Goal: Information Seeking & Learning: Check status

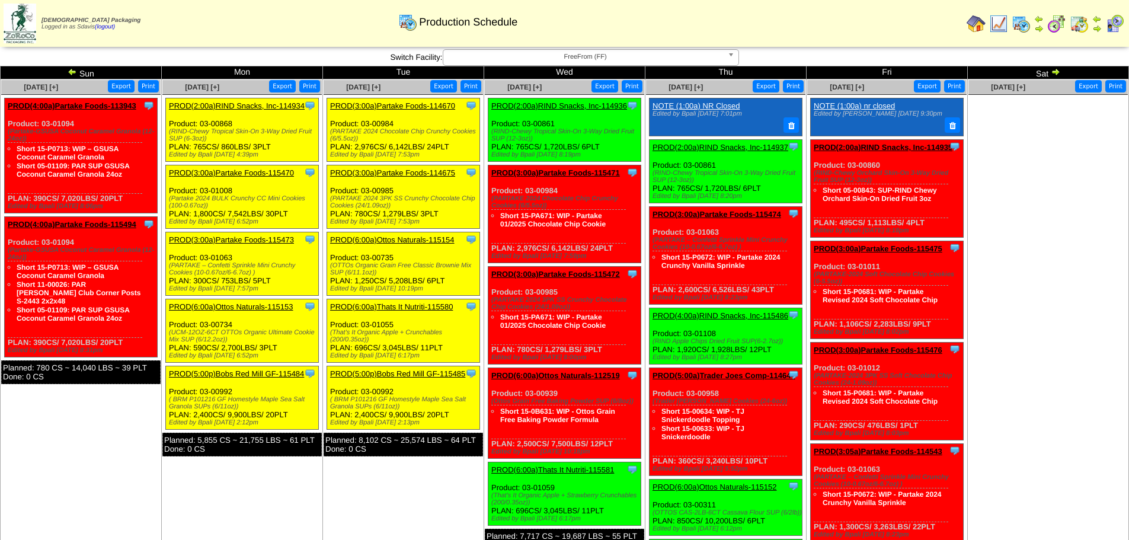
click at [73, 70] on img at bounding box center [72, 71] width 9 height 9
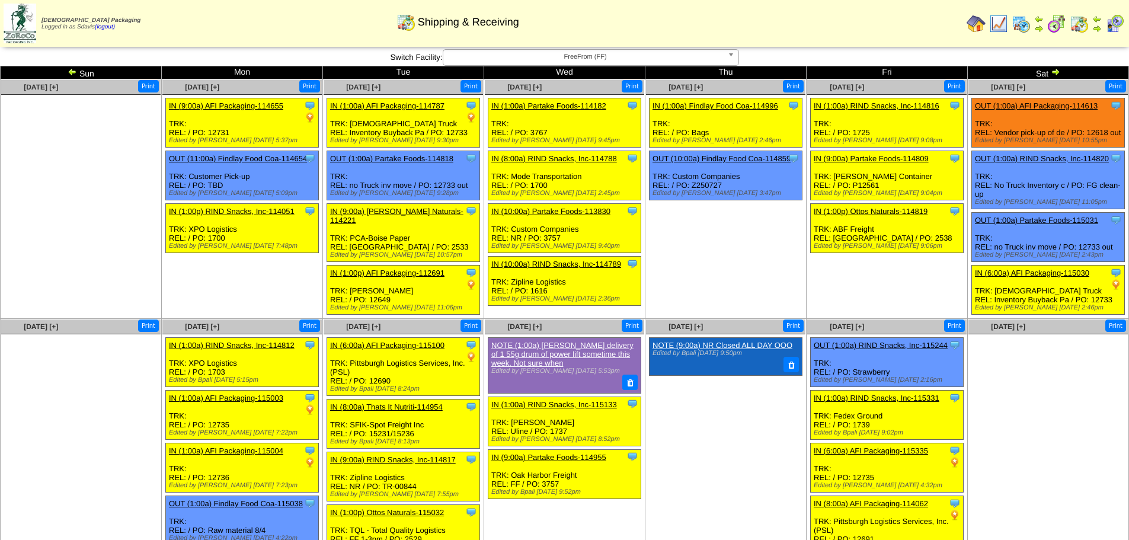
click at [1051, 70] on img at bounding box center [1055, 71] width 9 height 9
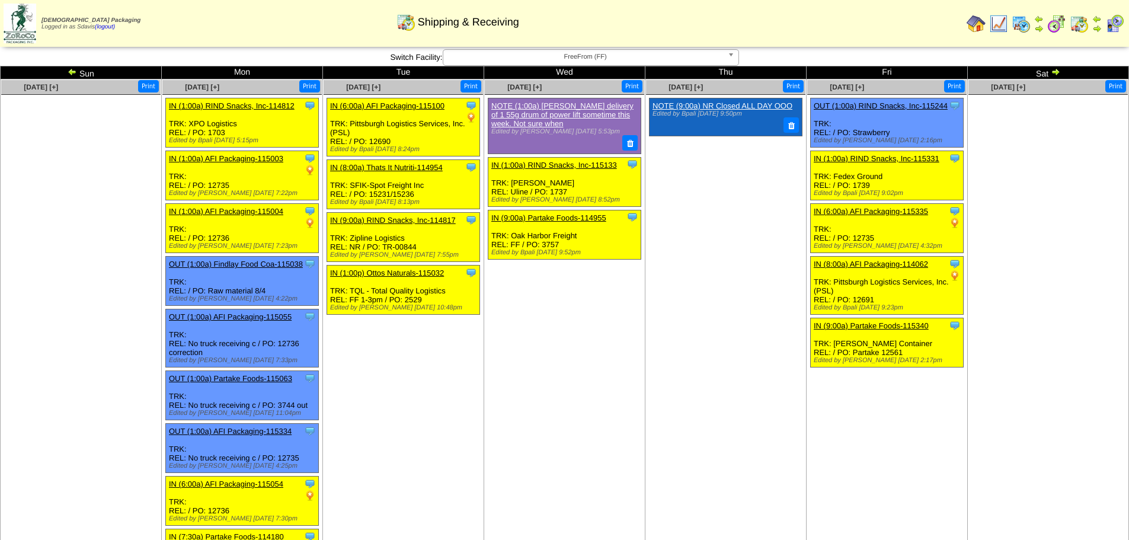
click at [1057, 72] on img at bounding box center [1055, 71] width 9 height 9
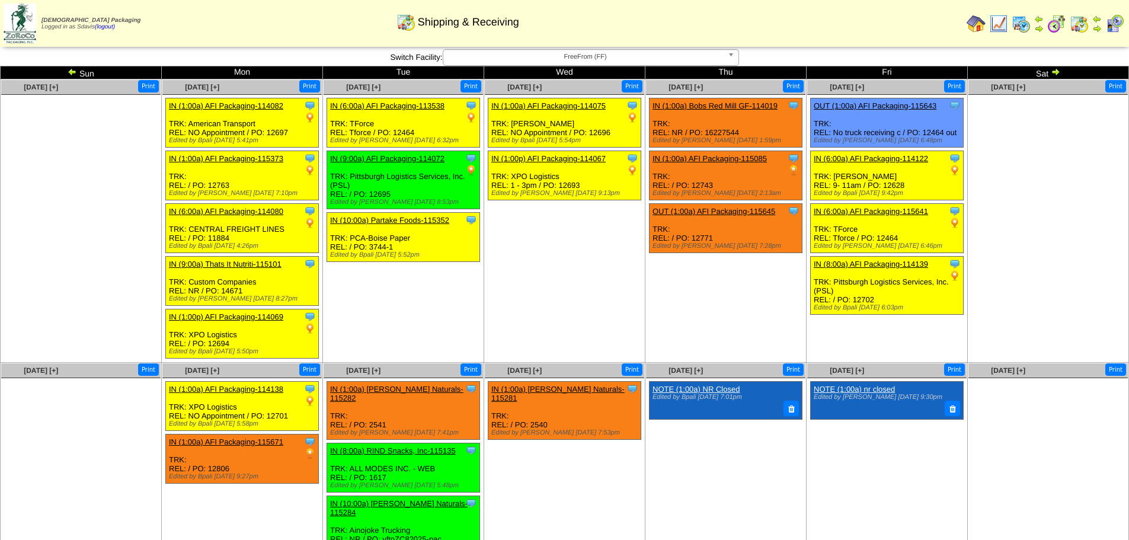
click at [1056, 71] on img at bounding box center [1055, 71] width 9 height 9
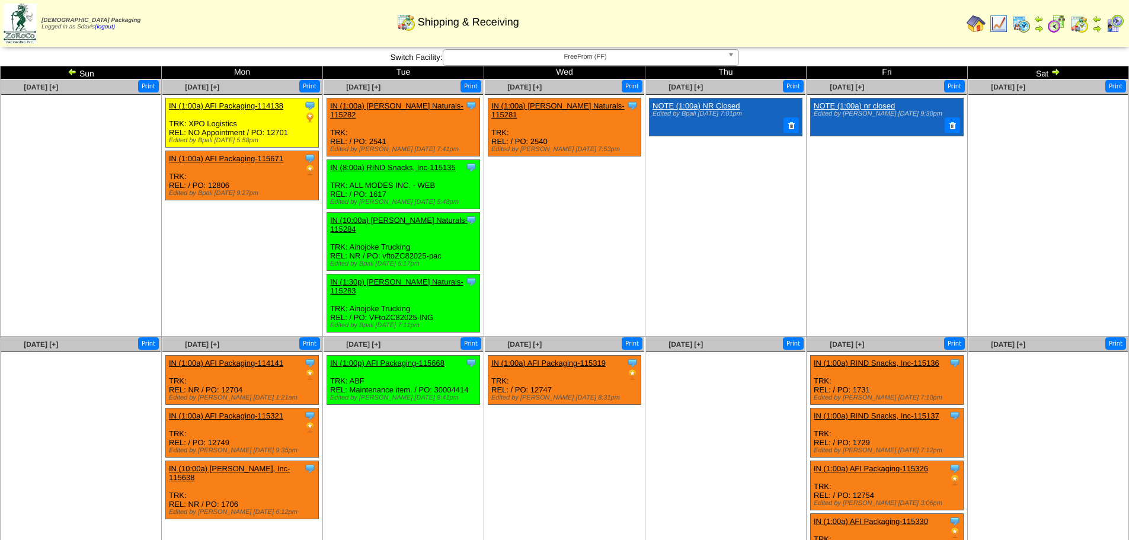
click at [75, 72] on img at bounding box center [72, 71] width 9 height 9
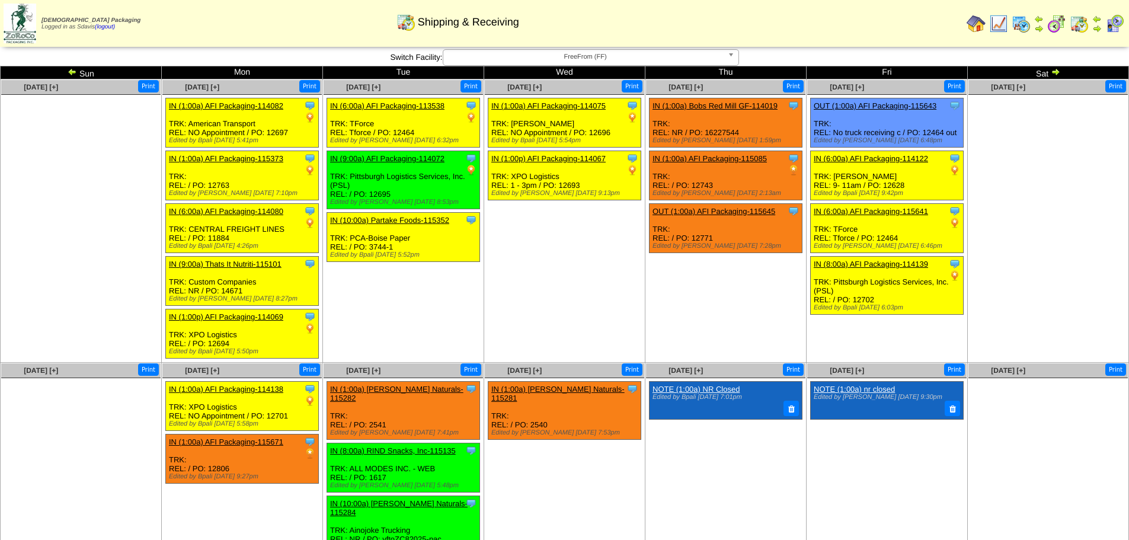
click at [1054, 72] on img at bounding box center [1055, 71] width 9 height 9
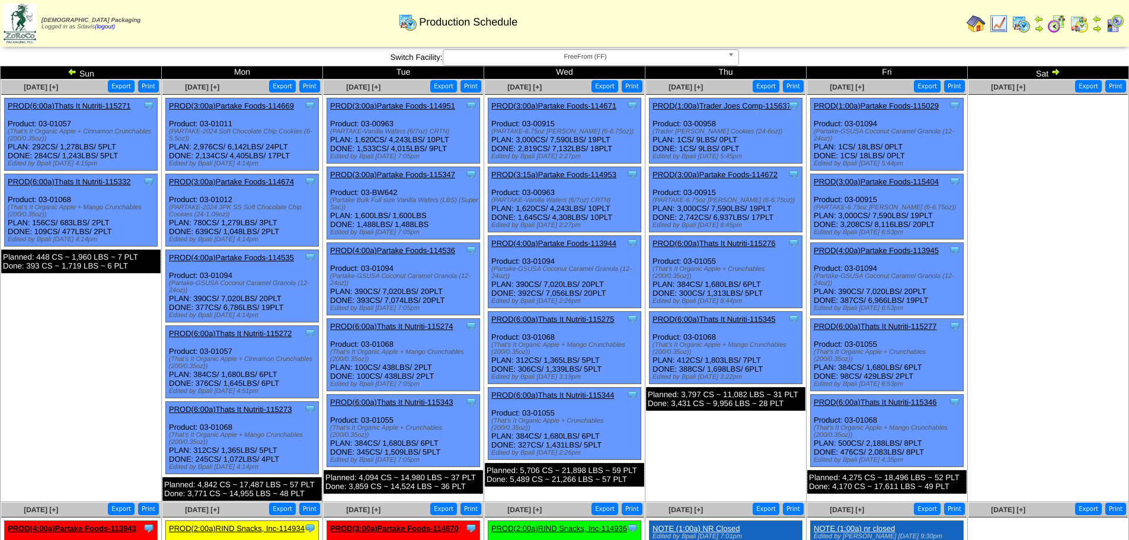
click at [900, 180] on link "PROD(3:00a)Partake Foods-115404" at bounding box center [876, 181] width 125 height 9
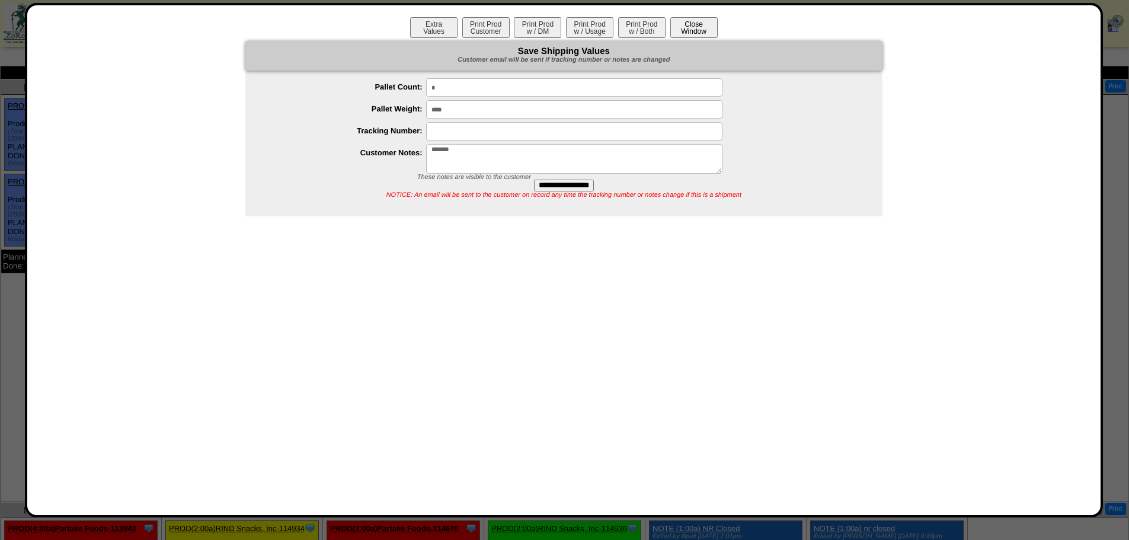
click at [689, 22] on button "Close Window" at bounding box center [693, 27] width 47 height 21
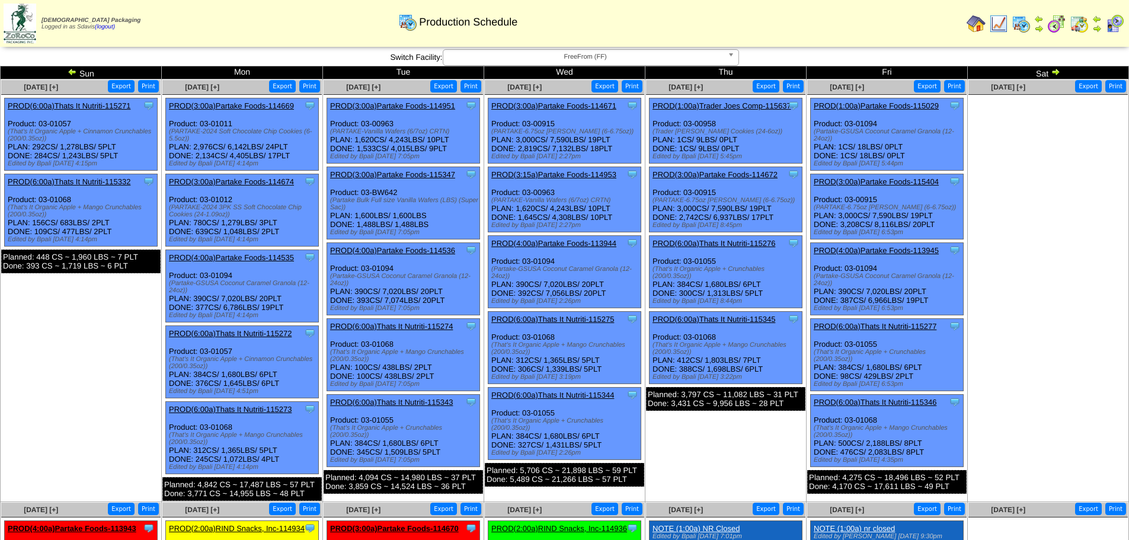
click at [905, 182] on link "PROD(3:00a)Partake Foods-115404" at bounding box center [876, 181] width 125 height 9
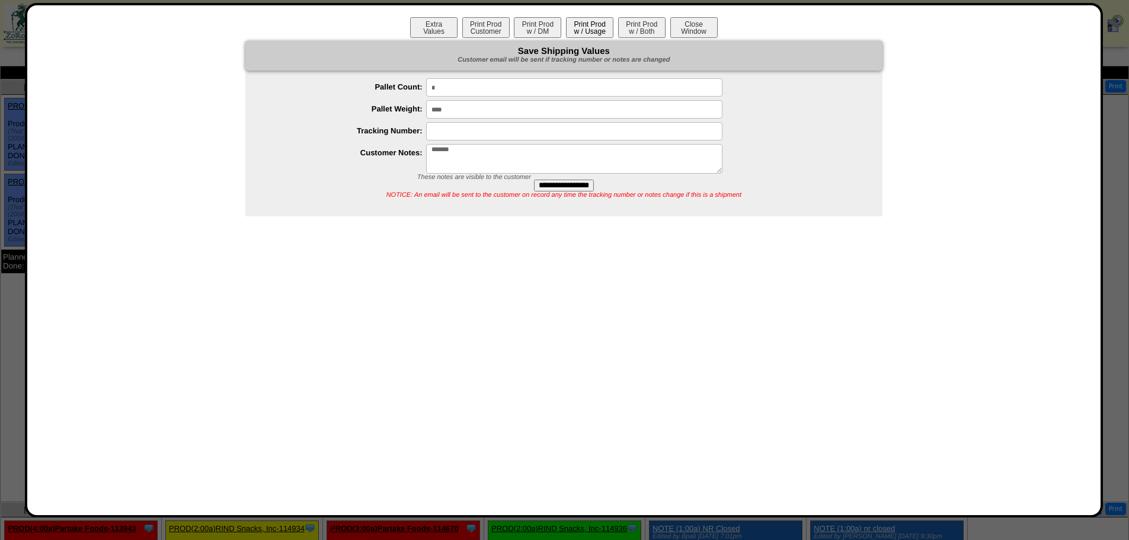
click at [588, 26] on button "Print Prod w / Usage" at bounding box center [589, 27] width 47 height 21
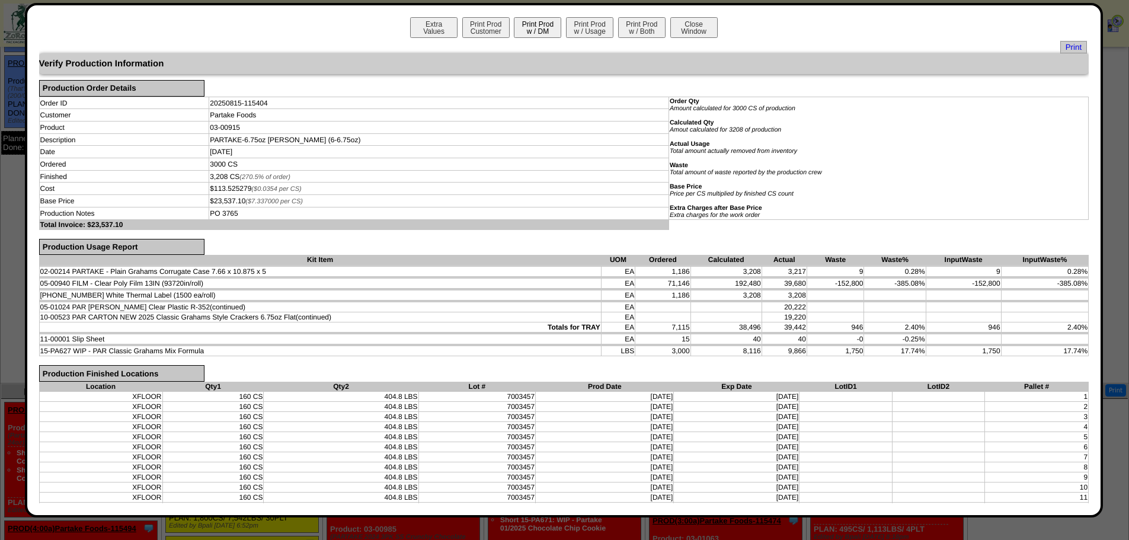
click at [528, 29] on button "Print Prod w / DM" at bounding box center [537, 27] width 47 height 21
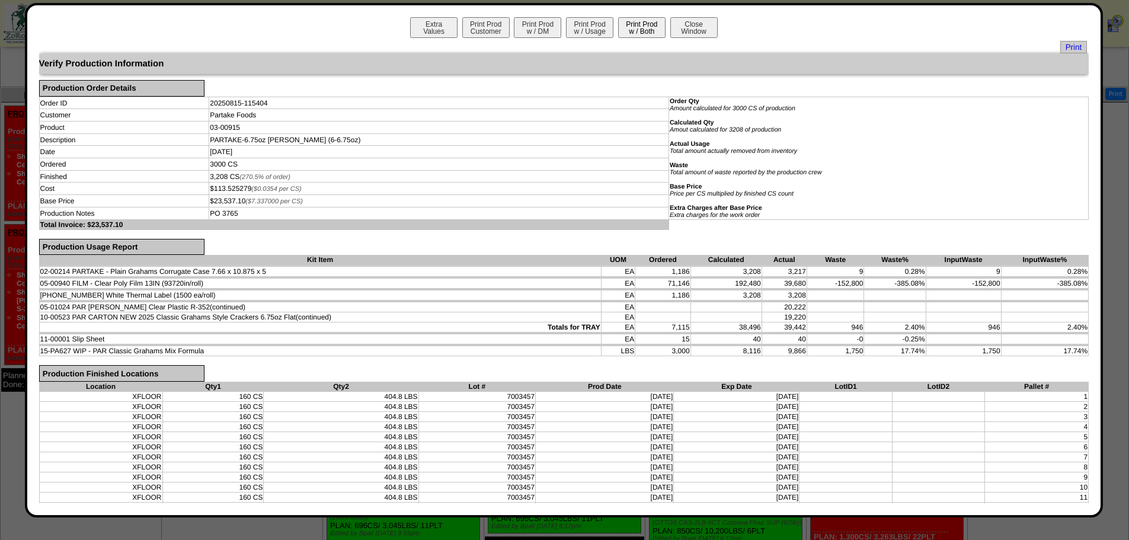
click at [651, 30] on button "Print Prod w / Both" at bounding box center [641, 27] width 47 height 21
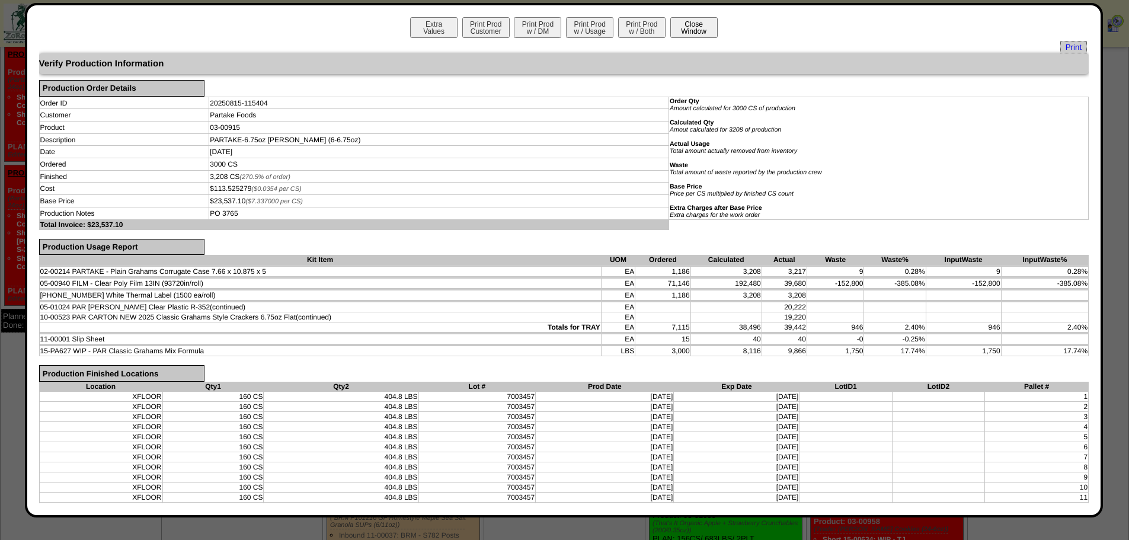
click at [692, 30] on button "Close Window" at bounding box center [693, 27] width 47 height 21
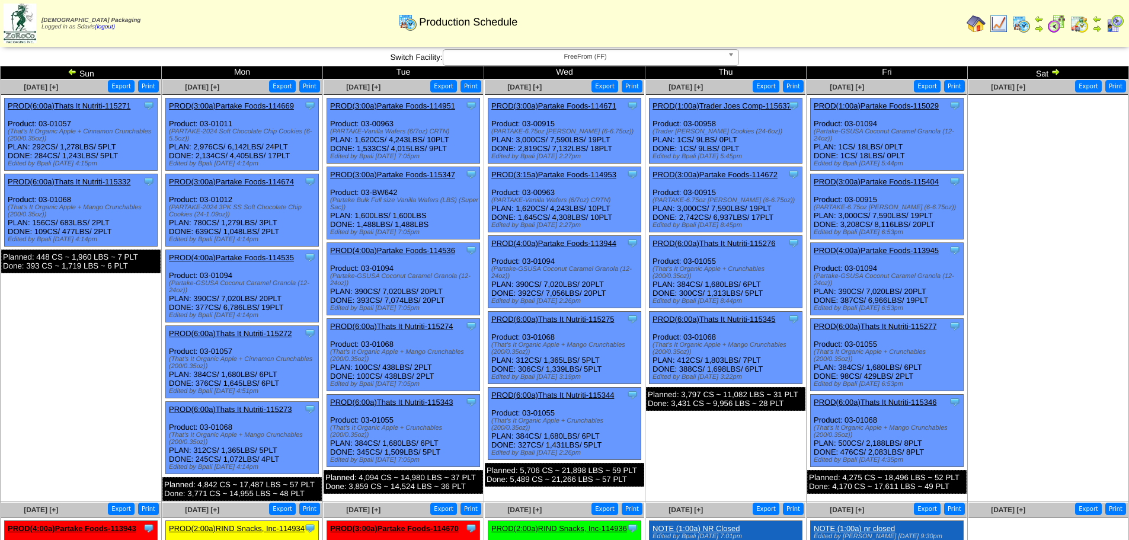
click at [1054, 68] on img at bounding box center [1055, 71] width 9 height 9
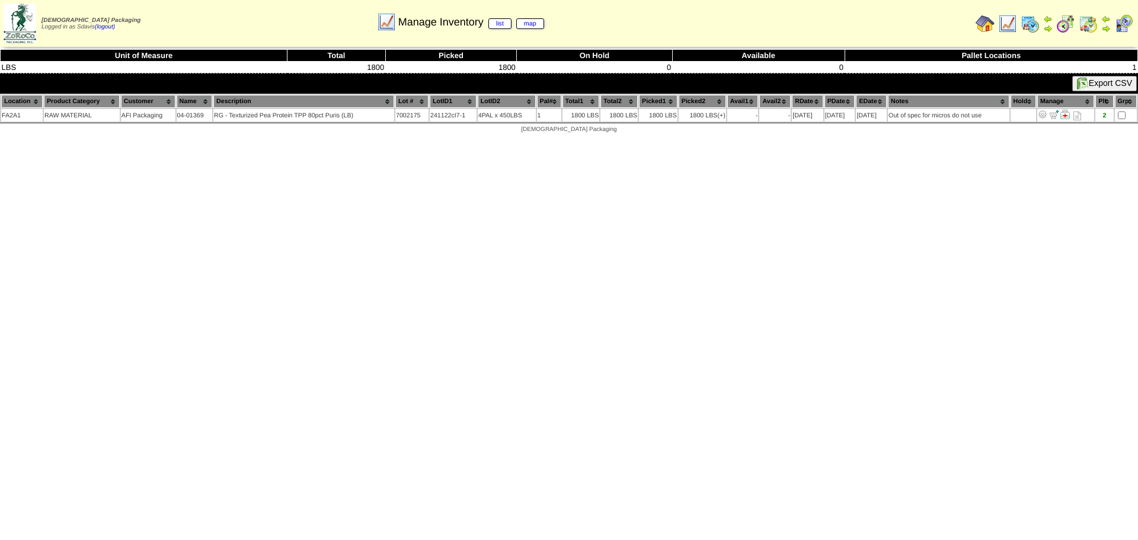
click at [1013, 25] on img at bounding box center [1007, 23] width 19 height 19
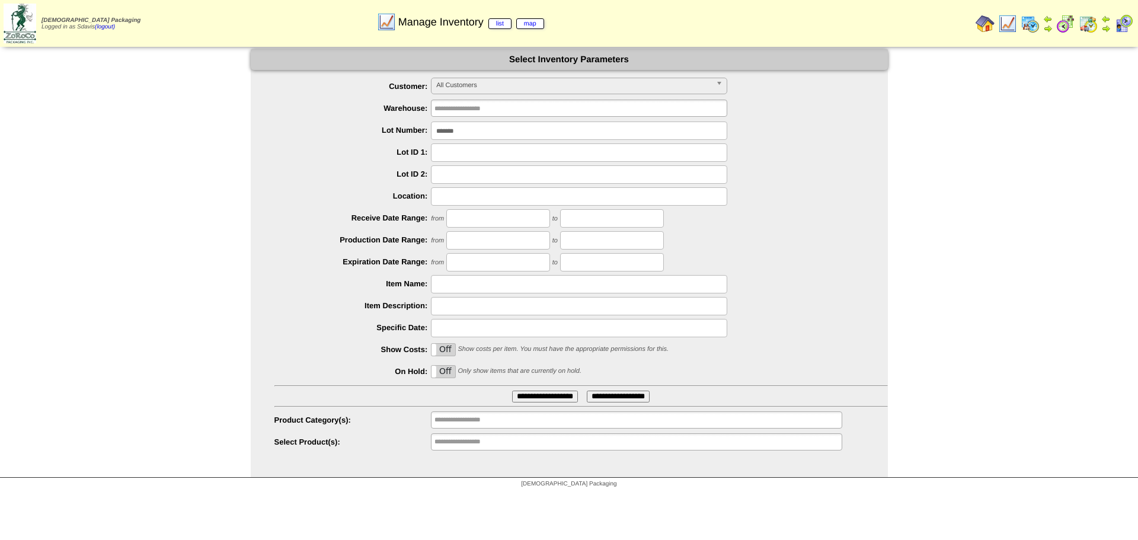
drag, startPoint x: 495, startPoint y: 129, endPoint x: 268, endPoint y: 140, distance: 226.7
click at [268, 140] on ul "**********" at bounding box center [569, 265] width 637 height 374
click at [482, 444] on input "**********" at bounding box center [472, 441] width 76 height 15
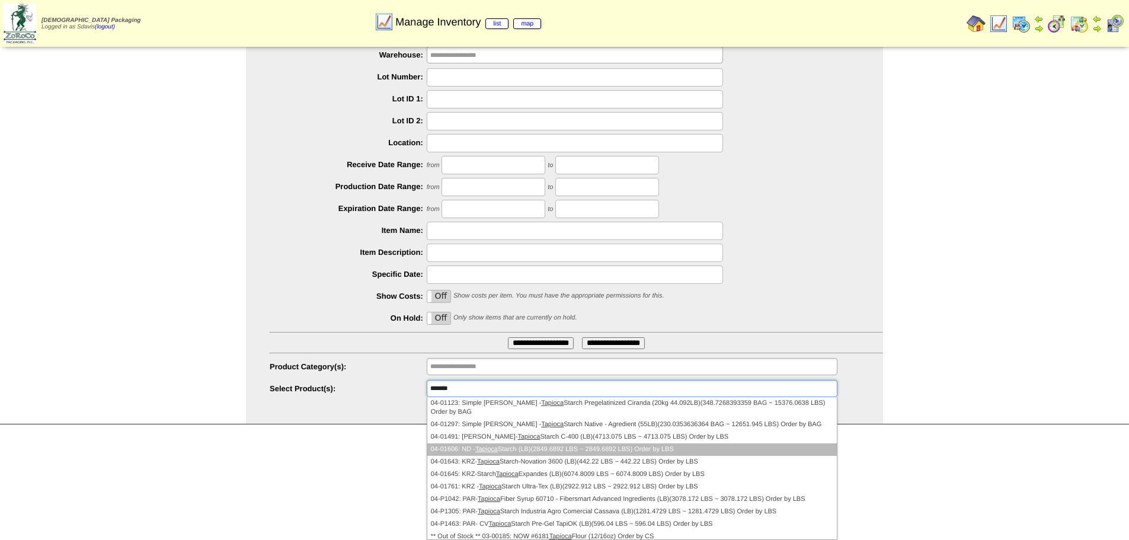
scroll to position [59, 0]
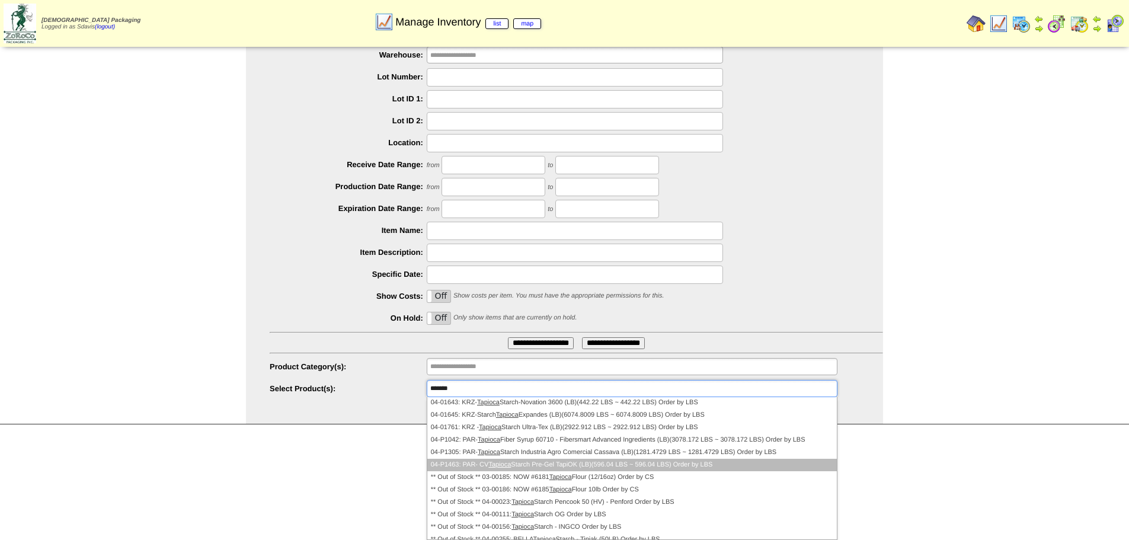
type input "*******"
click at [649, 462] on li "04-P1463: PAR- CV Tapioca Starch Pre-Gel TapiOK (LB)(596.04 LBS ~ 596.04 LBS) O…" at bounding box center [632, 465] width 410 height 12
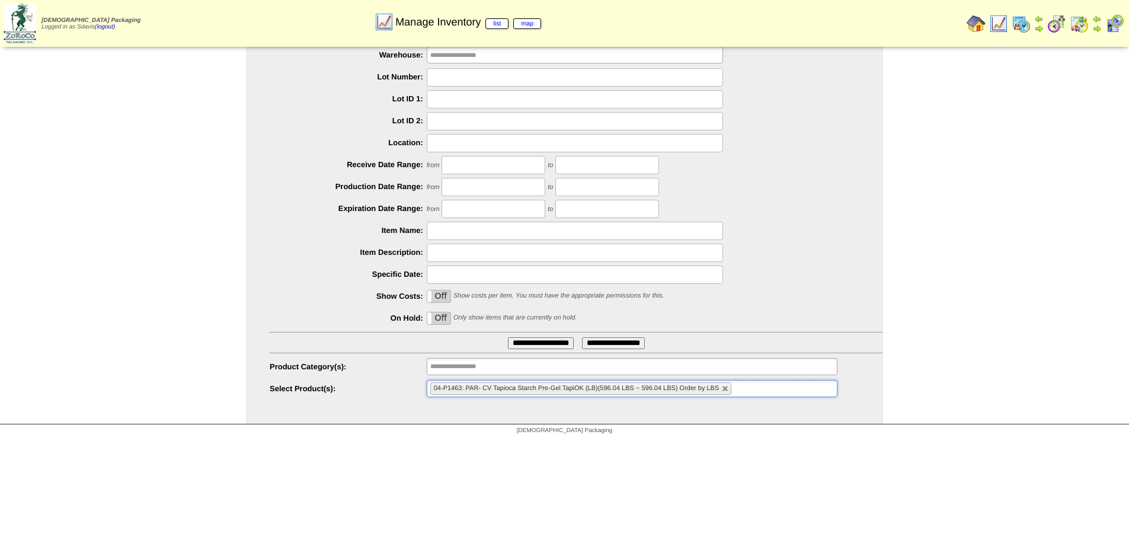
click at [539, 340] on input "**********" at bounding box center [541, 343] width 66 height 12
